Goal: Task Accomplishment & Management: Manage account settings

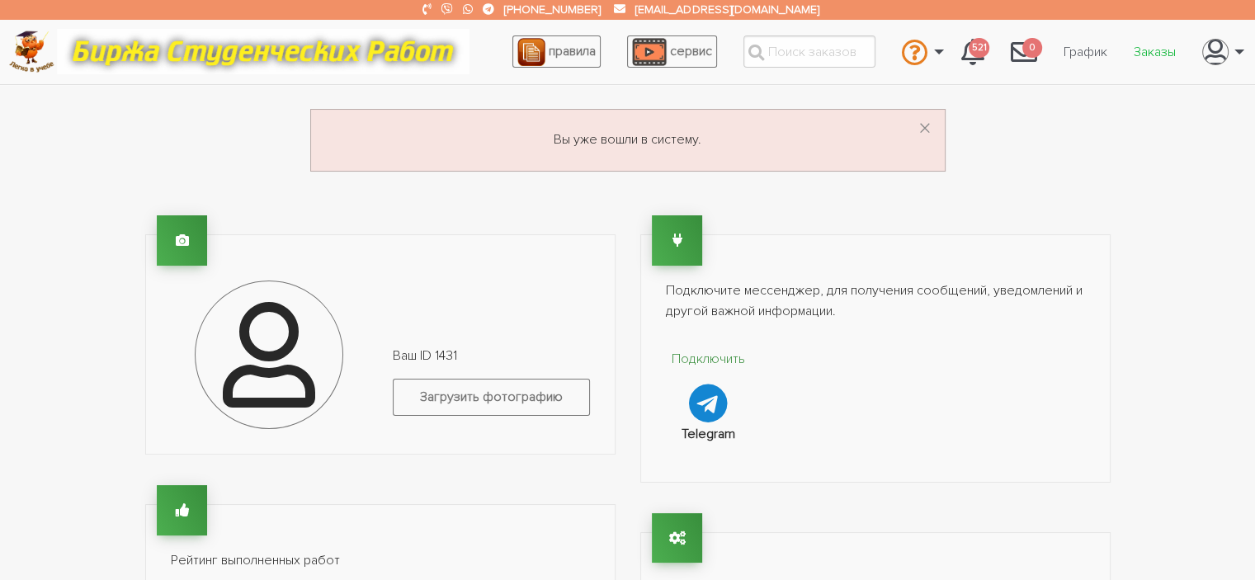
click at [1157, 49] on link "Заказы" at bounding box center [1154, 51] width 68 height 31
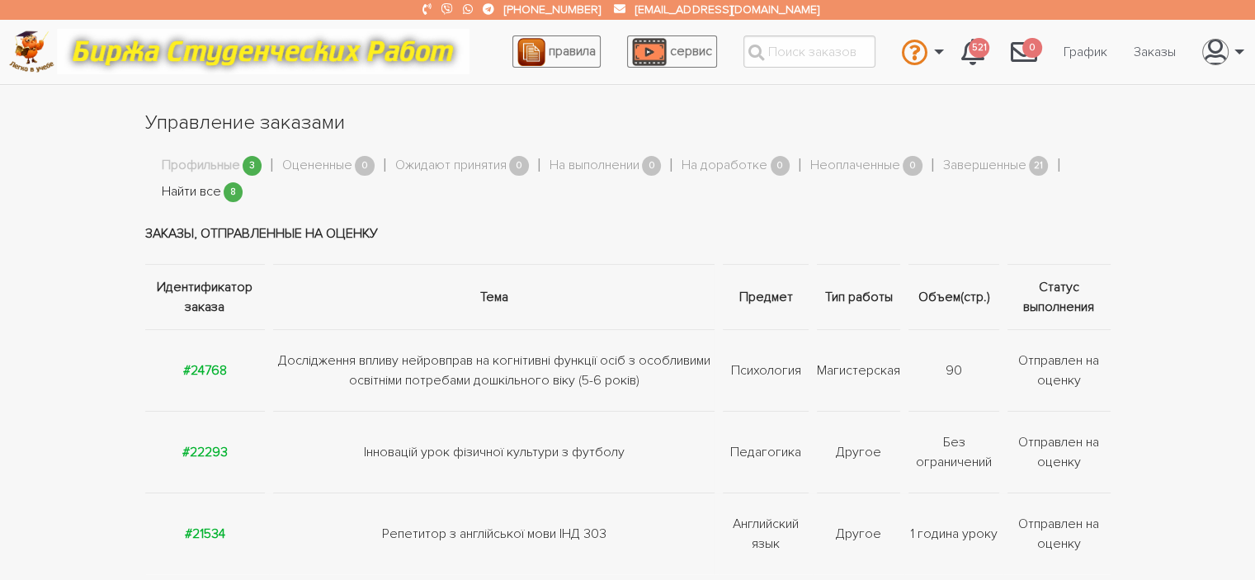
click at [204, 194] on link "Найти все" at bounding box center [191, 191] width 59 height 21
